Goal: Check status: Check status

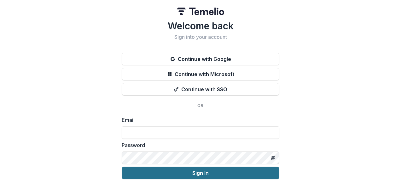
type input "**********"
click at [178, 174] on button "Sign In" at bounding box center [201, 172] width 158 height 13
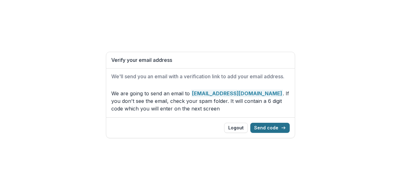
click at [275, 128] on button "Send code" at bounding box center [269, 128] width 39 height 10
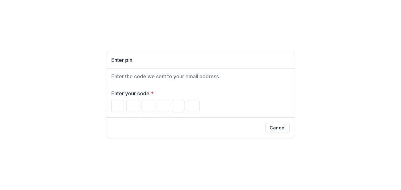
type input "*"
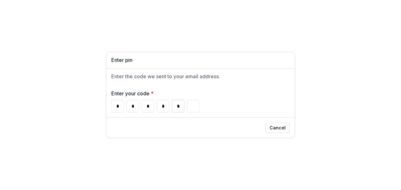
type input "*"
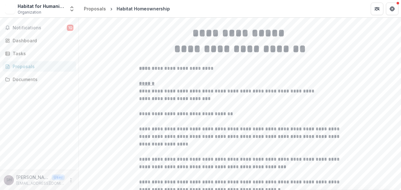
scroll to position [32, 0]
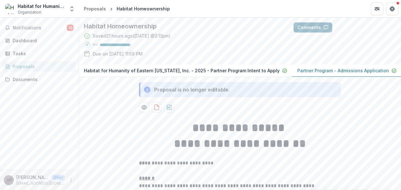
click at [316, 32] on button "Comments" at bounding box center [312, 27] width 39 height 10
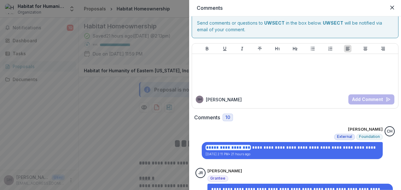
scroll to position [0, 0]
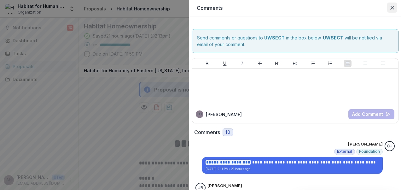
click at [393, 7] on icon "Close" at bounding box center [392, 8] width 4 height 4
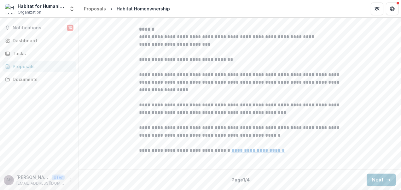
scroll to position [17, 0]
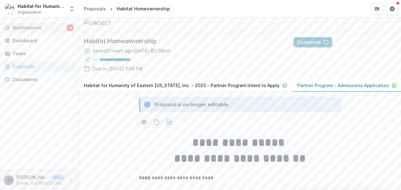
click at [27, 27] on span "Notifications" at bounding box center [40, 27] width 54 height 5
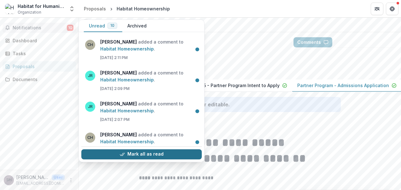
click at [142, 151] on button "Mark all as read" at bounding box center [141, 154] width 120 height 10
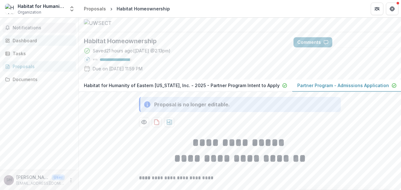
click at [33, 39] on div "Dashboard" at bounding box center [42, 40] width 58 height 7
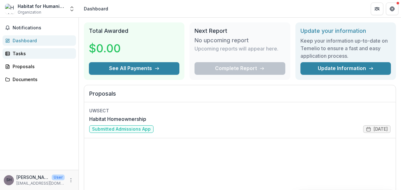
click at [23, 52] on div "Tasks" at bounding box center [42, 53] width 58 height 7
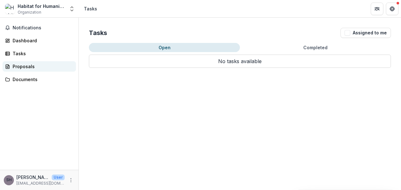
click at [23, 66] on div "Proposals" at bounding box center [42, 66] width 58 height 7
